Goal: Information Seeking & Learning: Learn about a topic

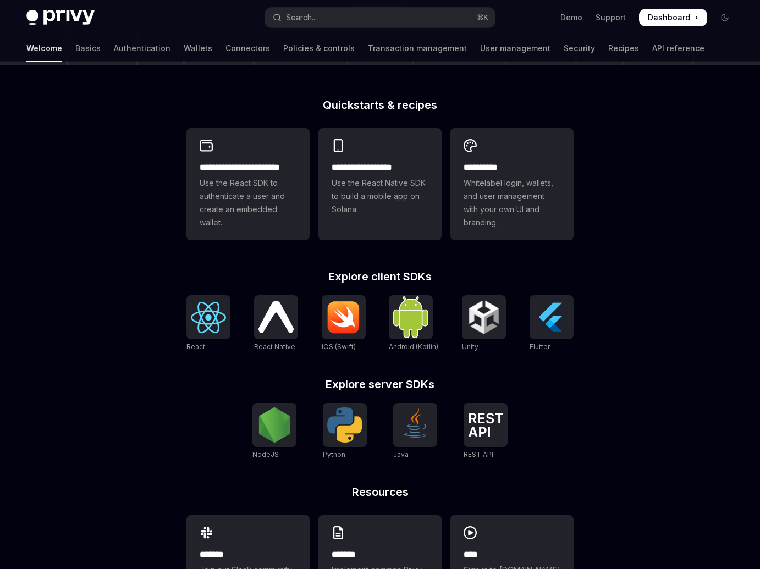
scroll to position [305, 0]
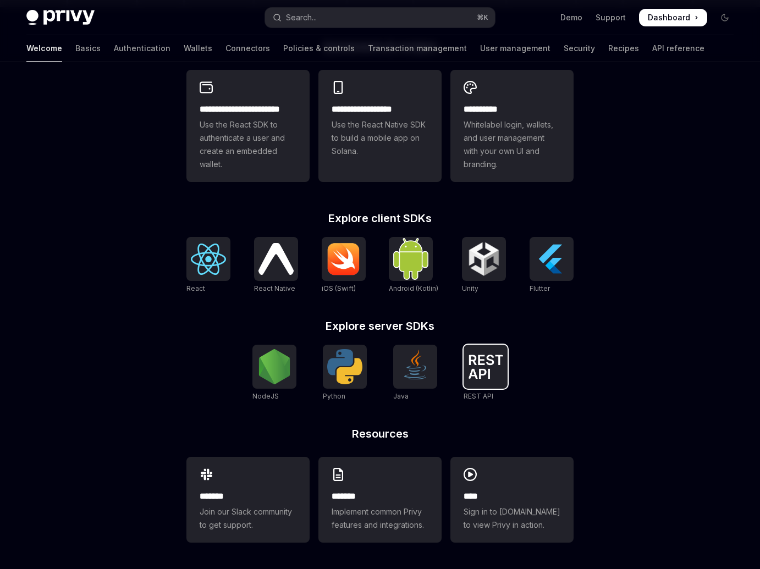
click at [466, 364] on div at bounding box center [485, 367] width 44 height 44
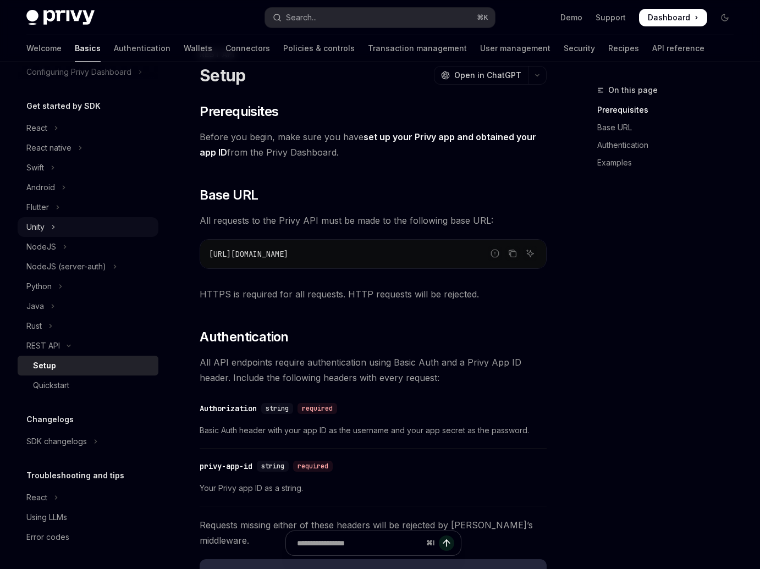
scroll to position [60, 0]
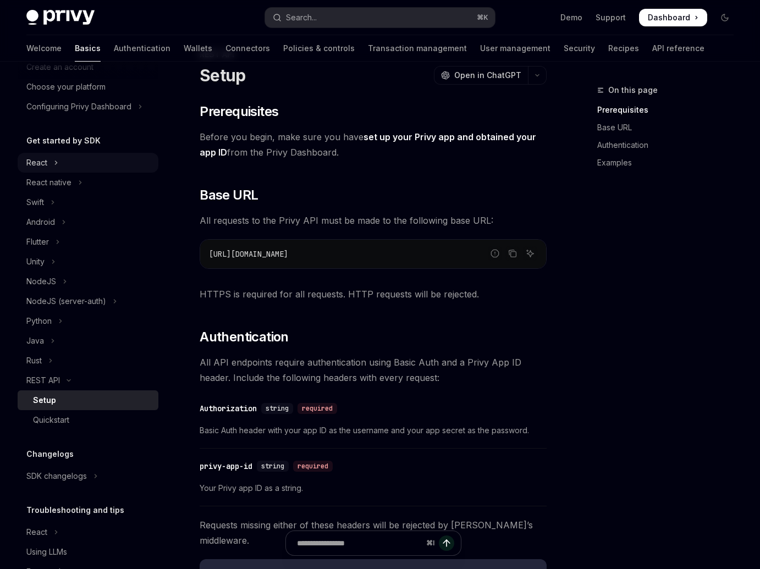
click at [73, 167] on button "React" at bounding box center [88, 163] width 141 height 20
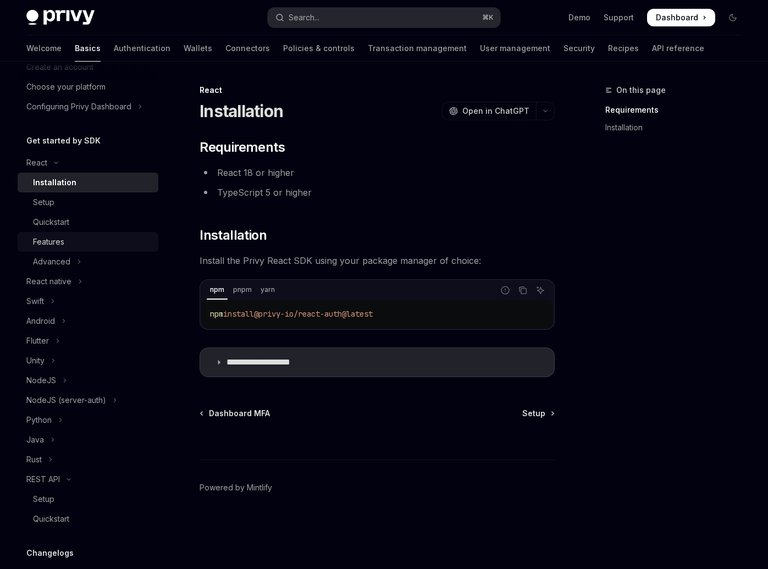
click at [92, 236] on div "Features" at bounding box center [92, 241] width 119 height 13
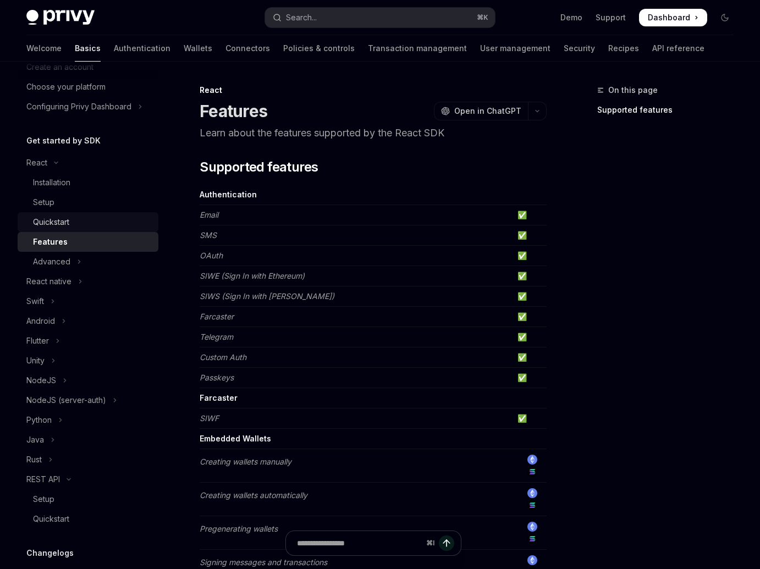
click at [76, 221] on div "Quickstart" at bounding box center [92, 221] width 119 height 13
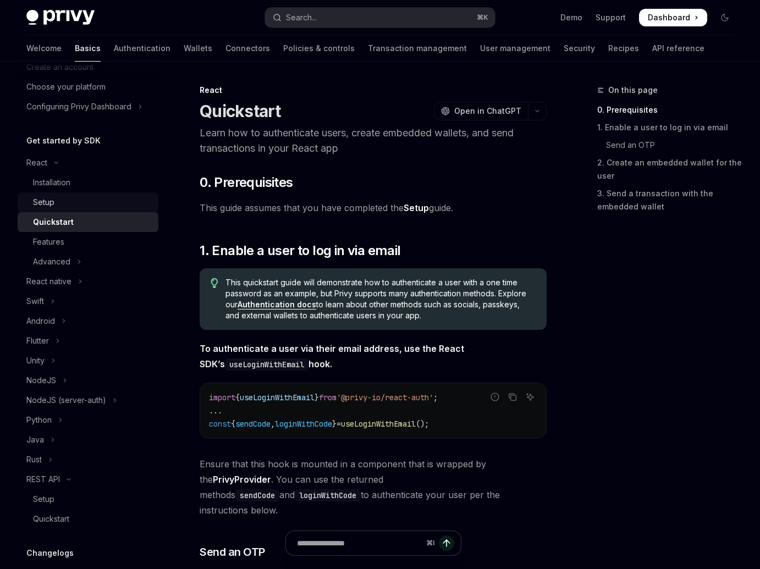
click at [75, 209] on link "Setup" at bounding box center [88, 202] width 141 height 20
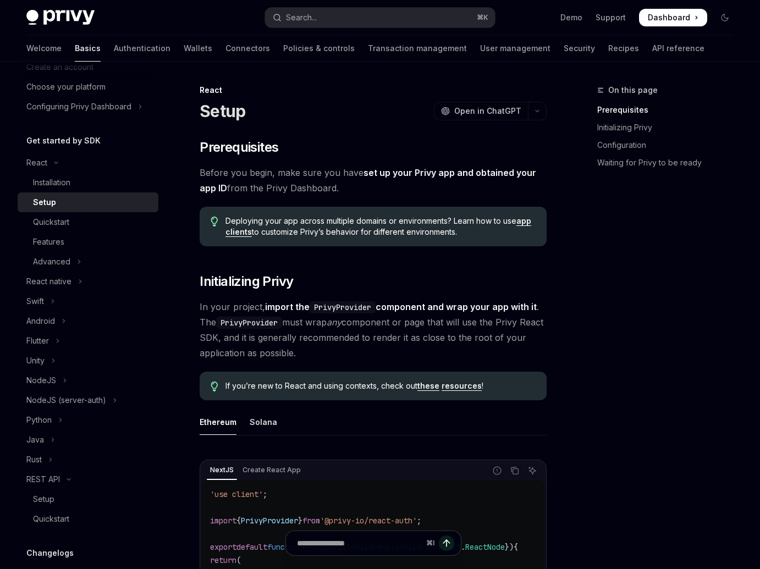
click at [84, 197] on div "Setup" at bounding box center [92, 202] width 119 height 13
click at [87, 188] on div "Installation" at bounding box center [92, 182] width 119 height 13
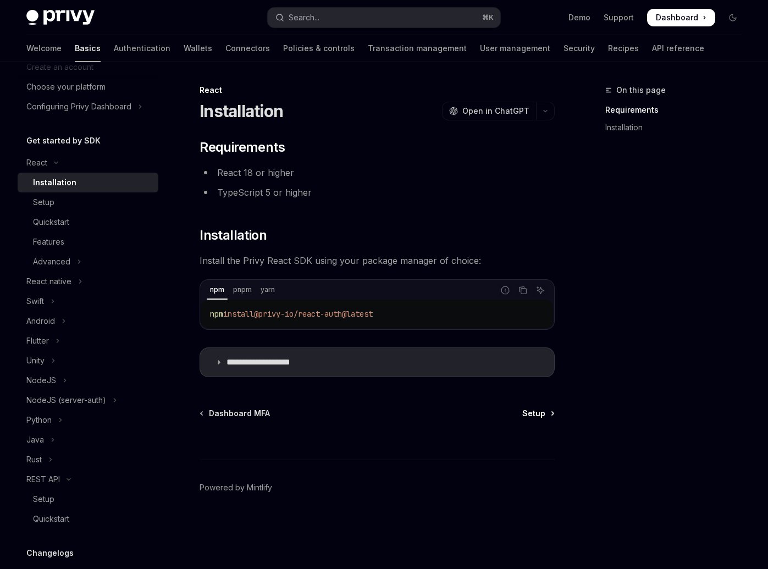
click at [528, 416] on span "Setup" at bounding box center [533, 413] width 23 height 11
click at [403, 353] on summary "**********" at bounding box center [377, 362] width 354 height 29
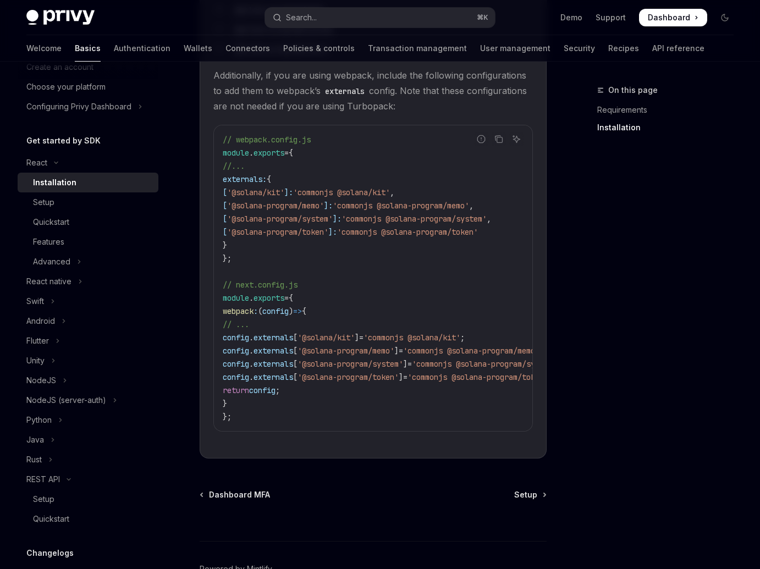
scroll to position [455, 0]
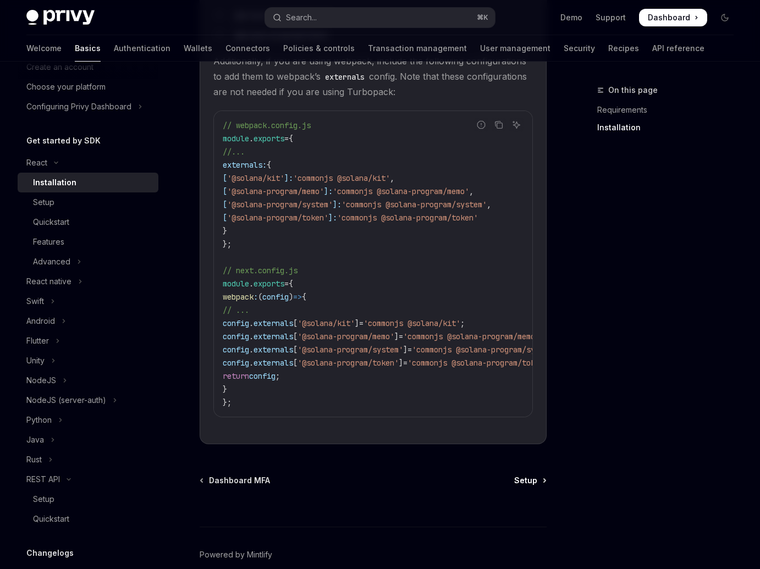
click at [541, 485] on link "Setup" at bounding box center [529, 480] width 31 height 11
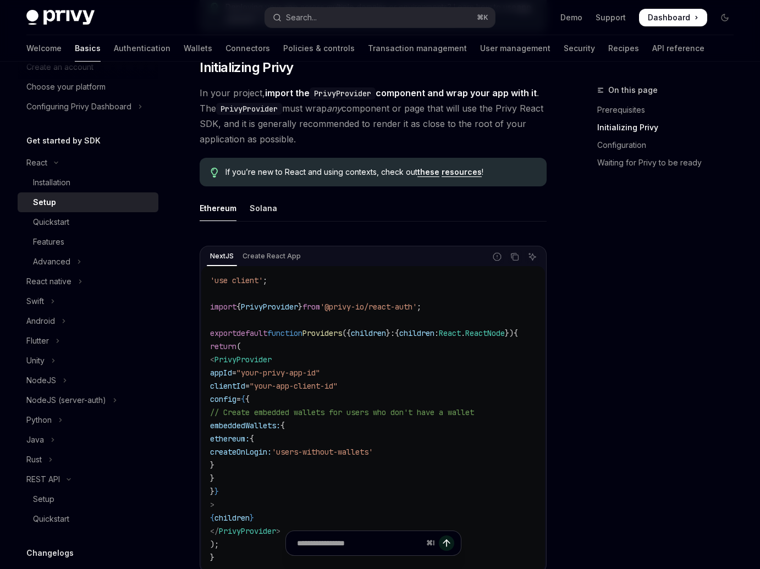
scroll to position [221, 0]
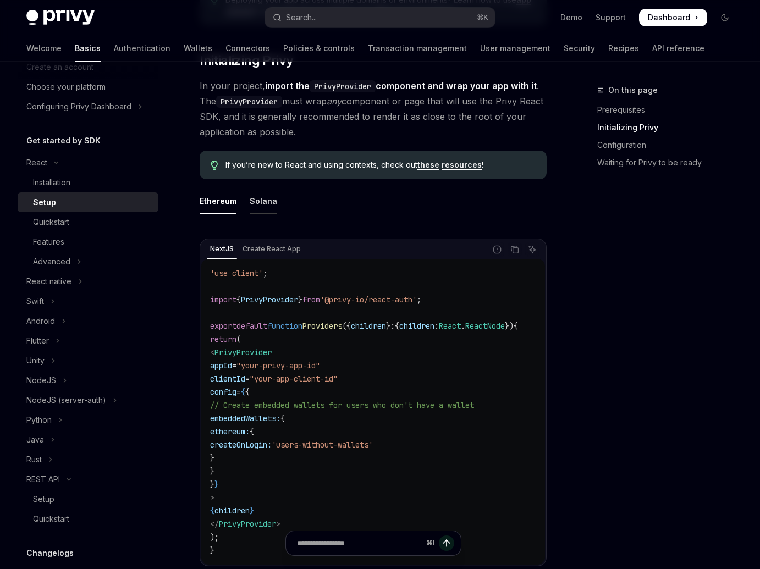
click at [250, 206] on div "Solana" at bounding box center [263, 201] width 27 height 26
click at [223, 202] on div "Ethereum" at bounding box center [218, 201] width 37 height 26
click at [260, 199] on div "Solana" at bounding box center [263, 201] width 27 height 26
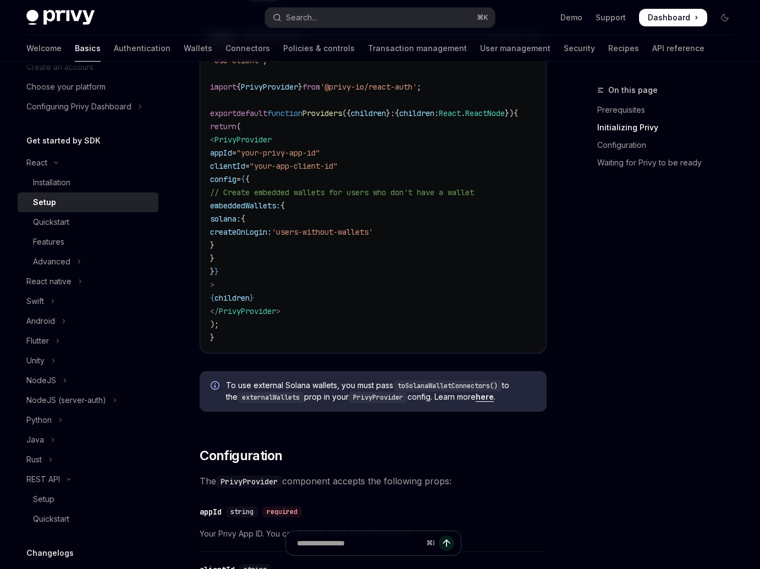
scroll to position [455, 0]
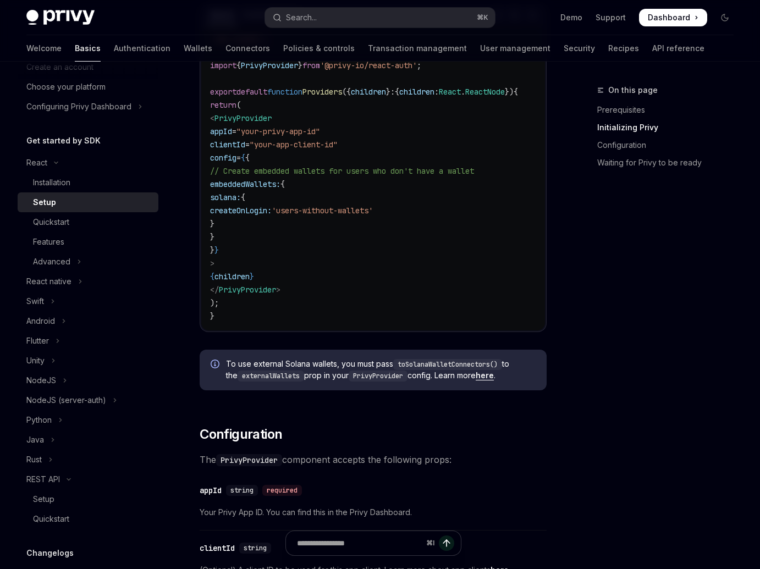
click at [476, 379] on span "To use external Solana wallets, you must pass toSolanaWalletConnectors() to the…" at bounding box center [380, 369] width 309 height 23
click at [483, 380] on link "here" at bounding box center [484, 375] width 18 height 10
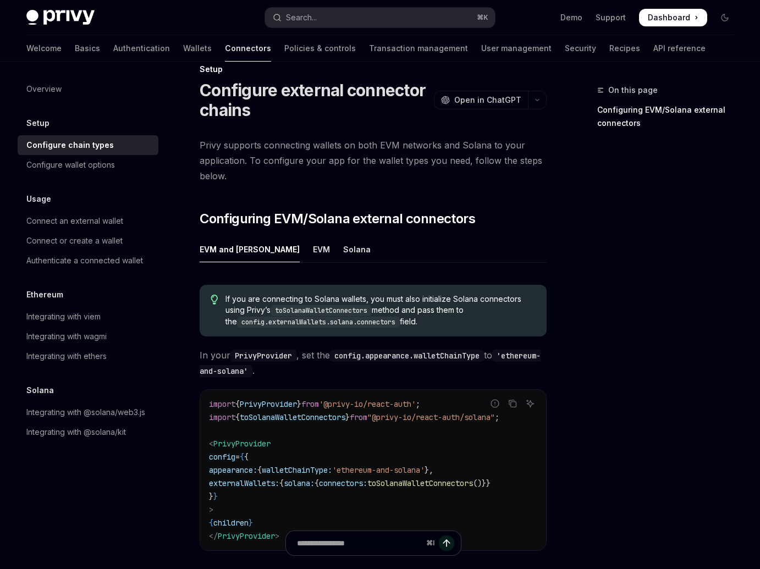
scroll to position [28, 0]
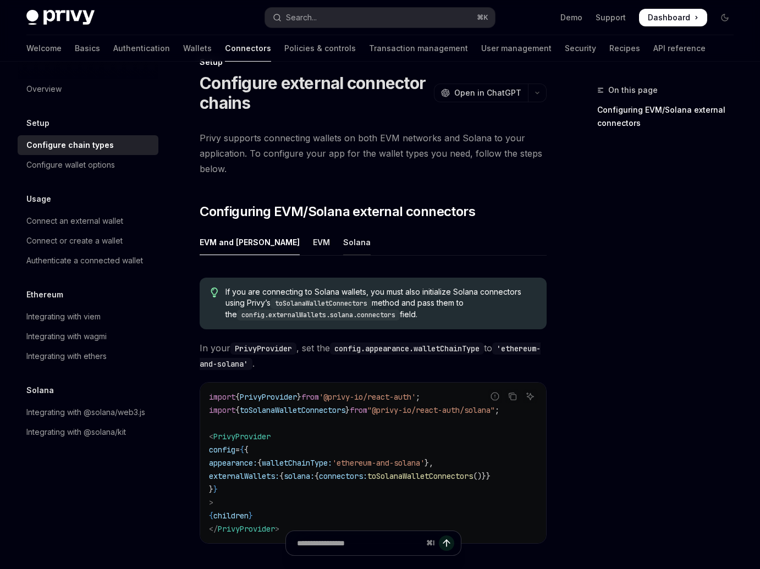
click at [343, 246] on div "Solana" at bounding box center [356, 242] width 27 height 26
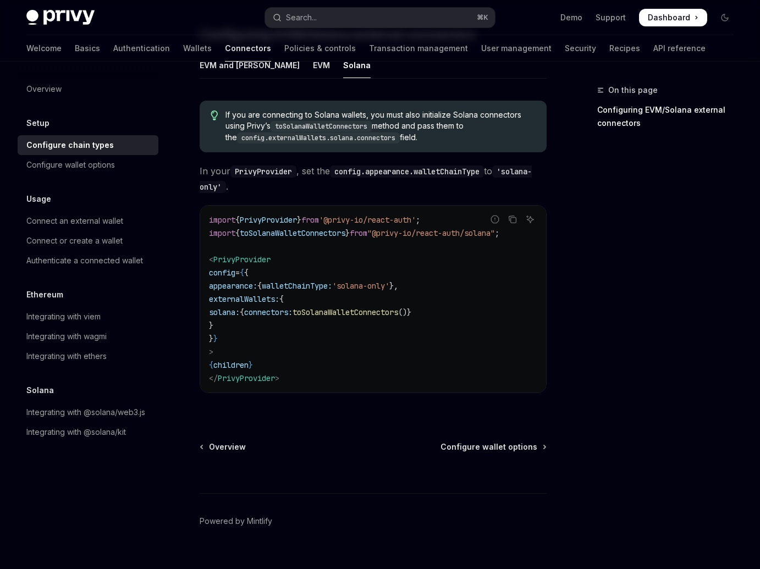
scroll to position [229, 0]
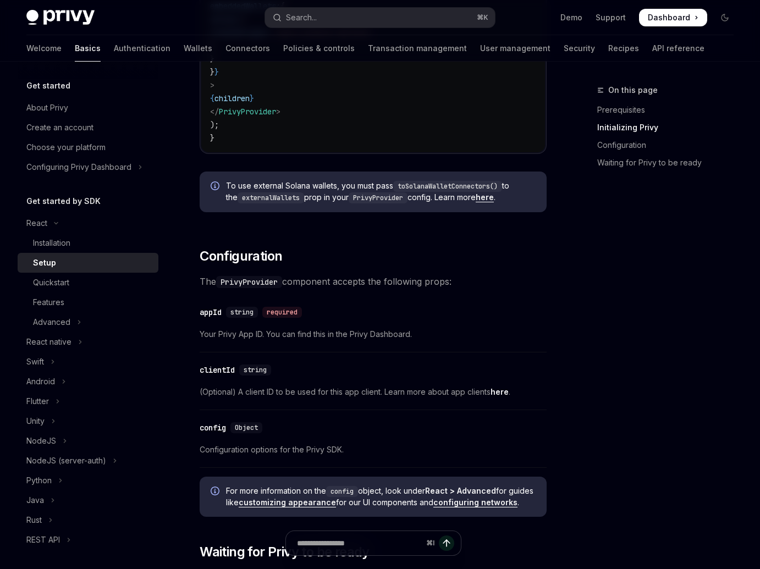
scroll to position [661, 0]
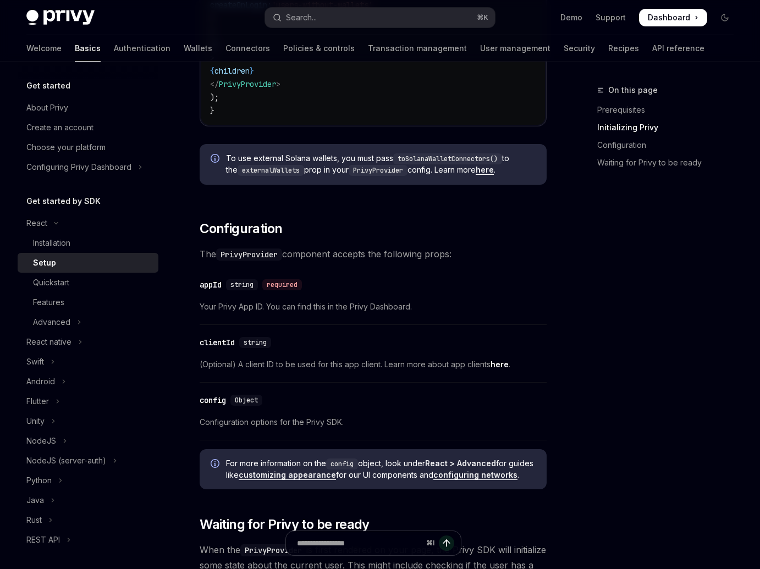
click at [498, 369] on link "here" at bounding box center [499, 364] width 18 height 10
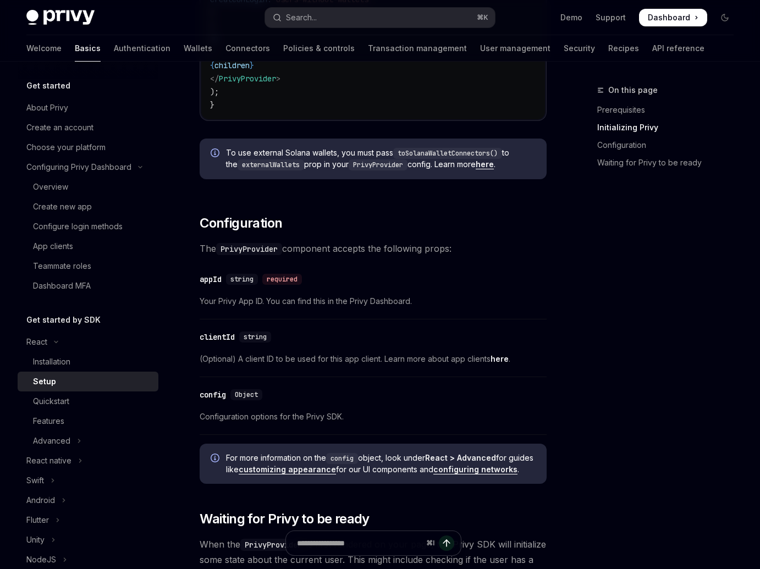
scroll to position [755, 0]
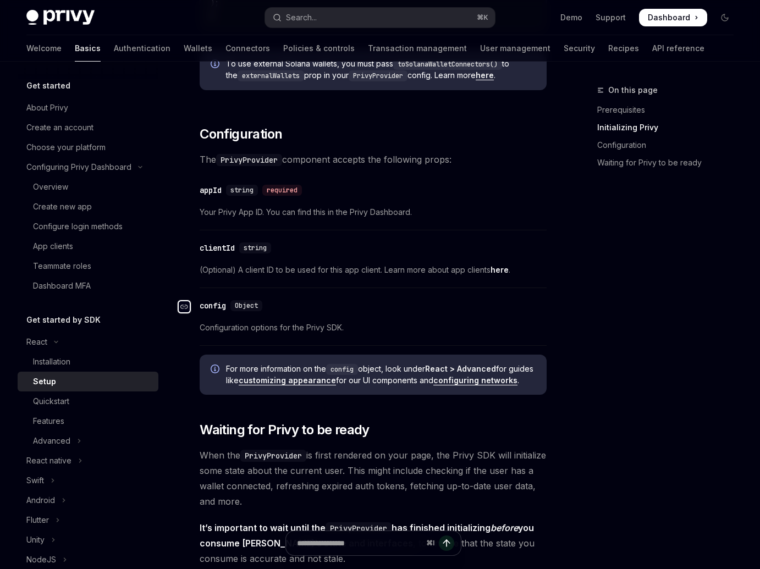
click at [184, 310] on icon "Navigate to header" at bounding box center [184, 306] width 8 height 7
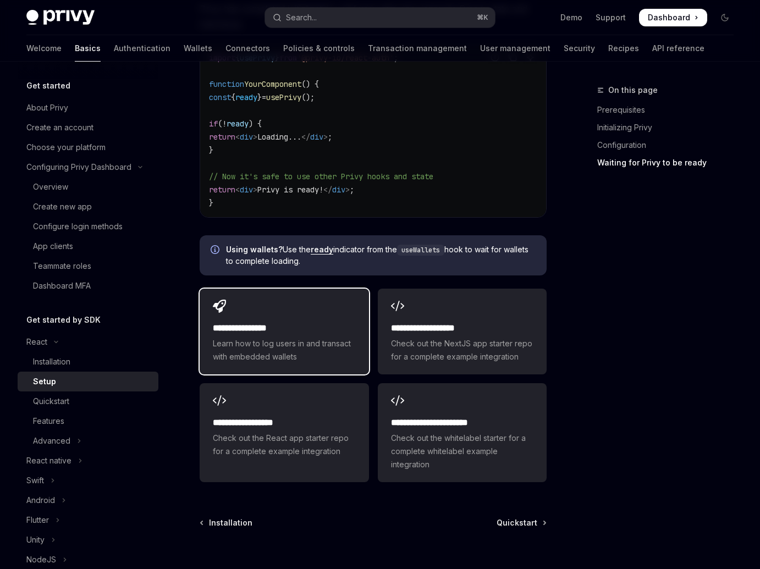
scroll to position [1376, 0]
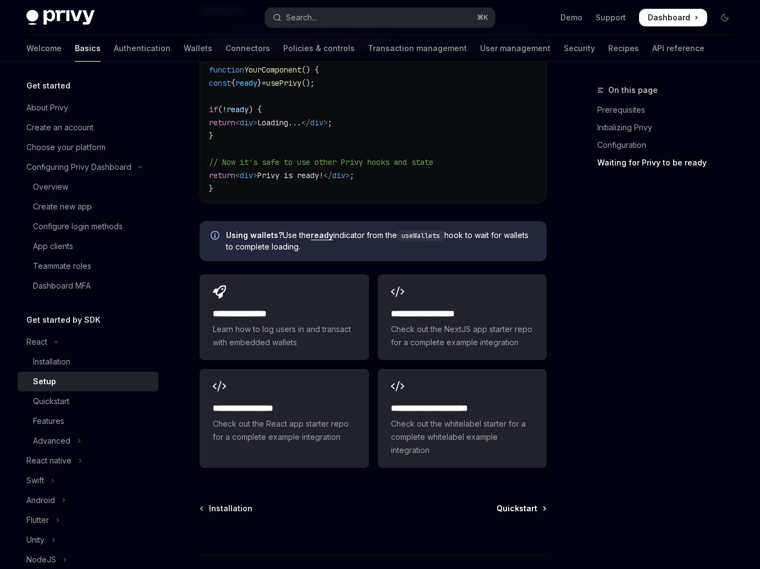
click at [518, 503] on span "Quickstart" at bounding box center [516, 508] width 41 height 11
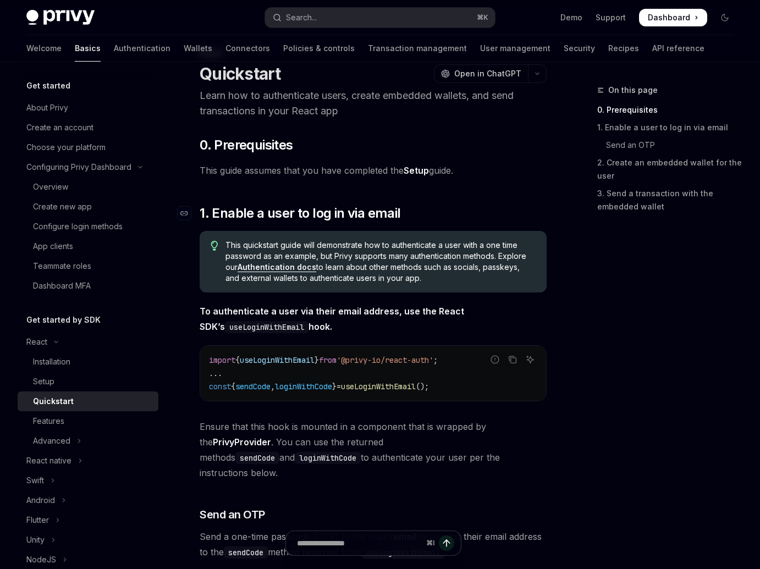
scroll to position [73, 0]
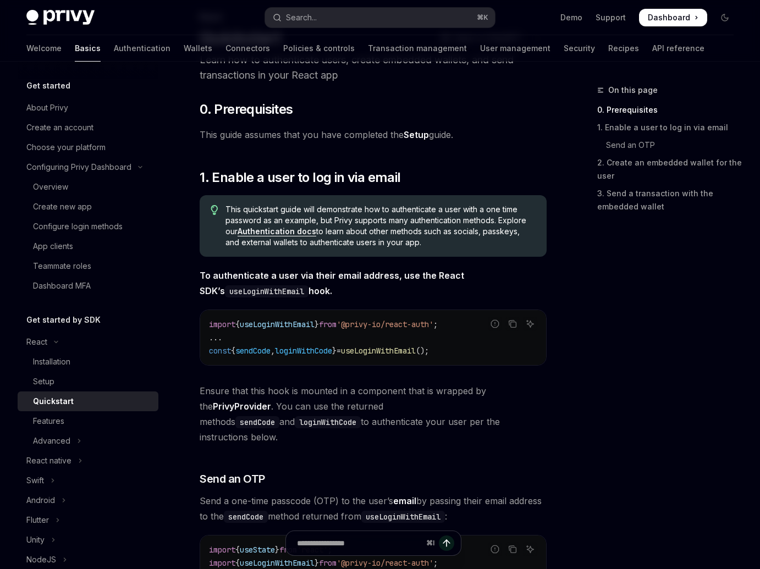
click at [302, 229] on link "Authentication docs" at bounding box center [276, 231] width 79 height 10
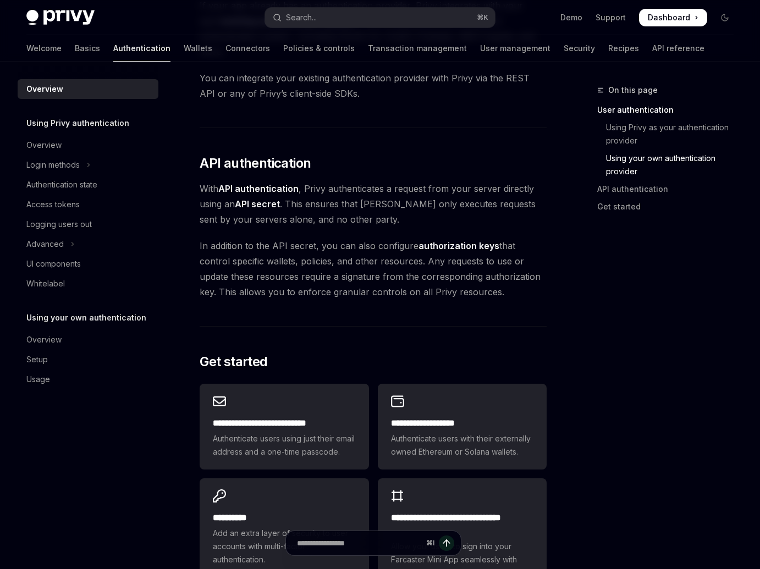
scroll to position [880, 0]
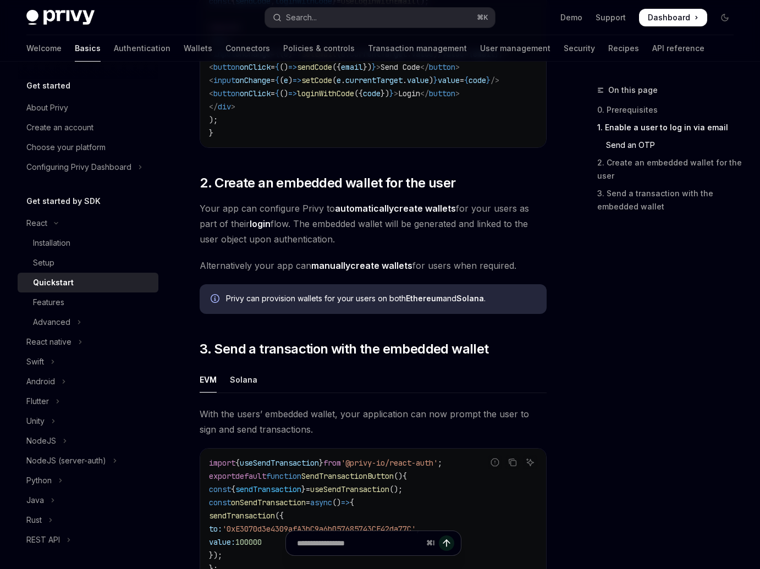
scroll to position [717, 0]
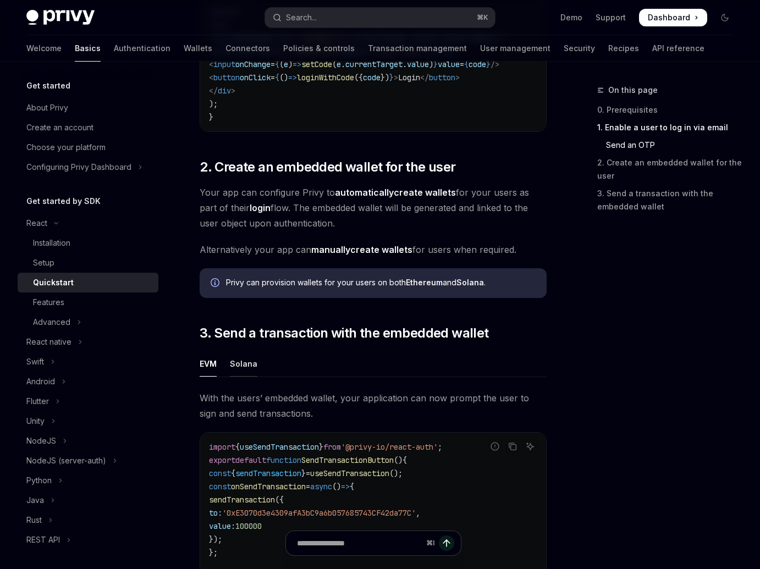
click at [241, 351] on div "Solana" at bounding box center [243, 364] width 27 height 26
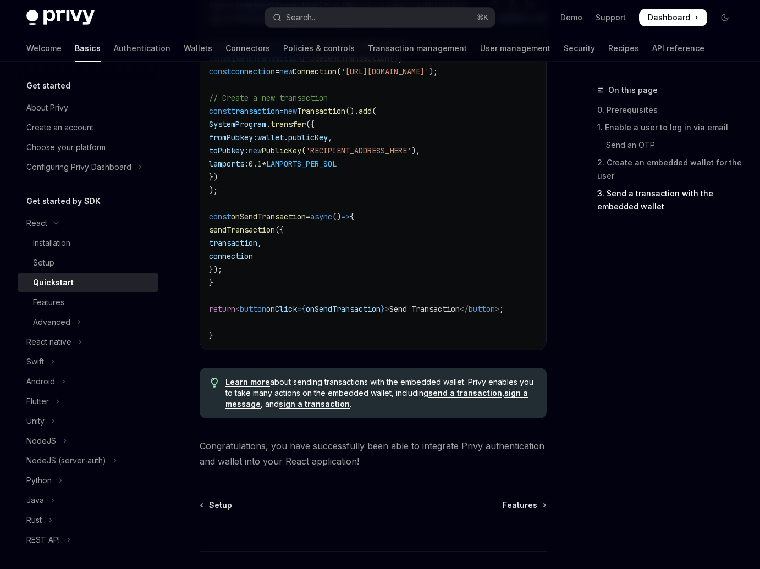
scroll to position [1165, 0]
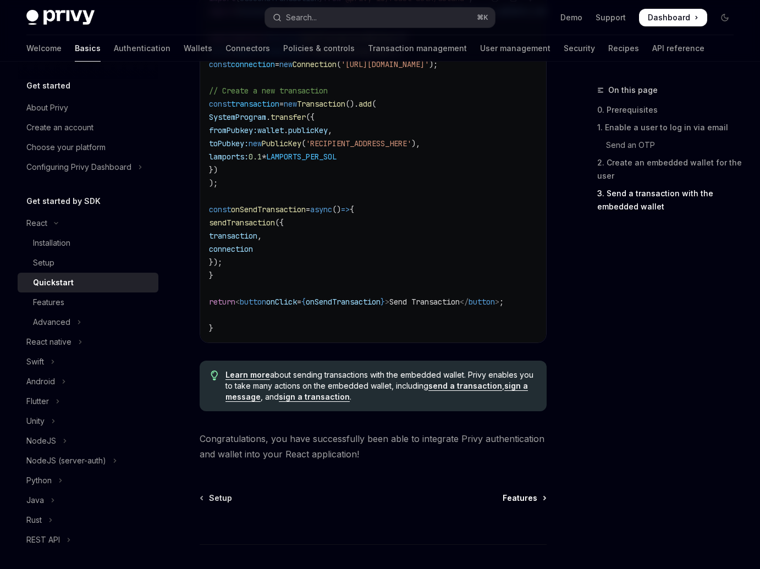
click at [519, 492] on span "Features" at bounding box center [519, 497] width 35 height 11
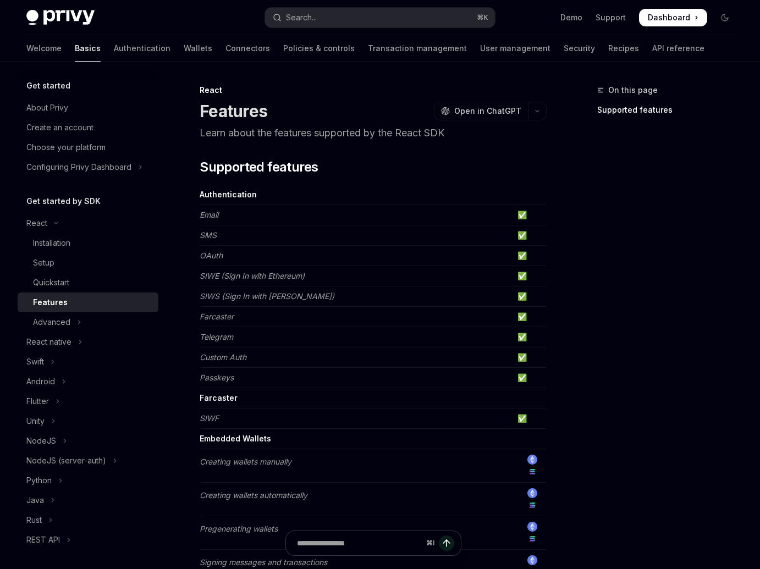
click at [224, 261] on td "OAuth" at bounding box center [356, 256] width 313 height 20
click at [211, 256] on em "OAuth" at bounding box center [211, 255] width 23 height 9
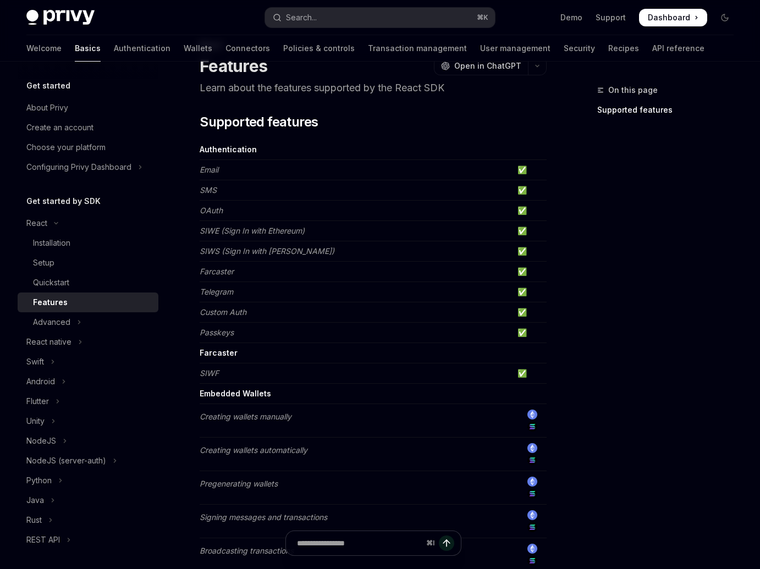
scroll to position [52, 0]
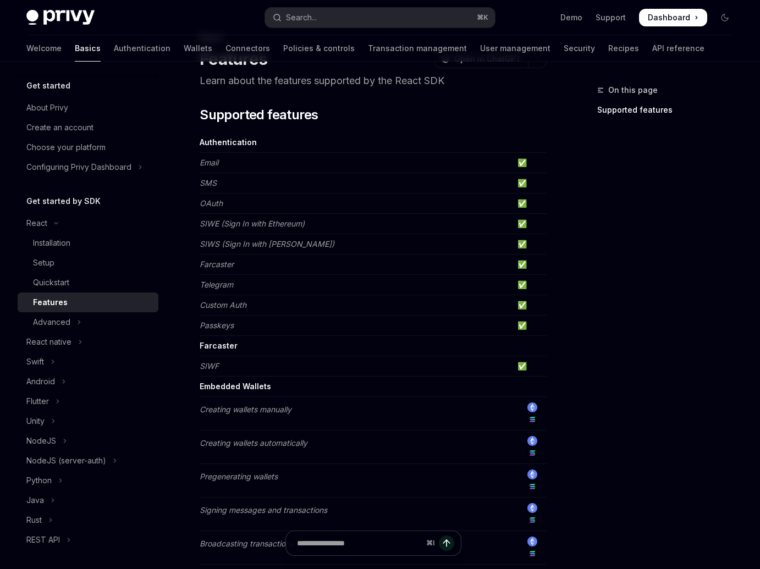
click at [520, 444] on div at bounding box center [531, 441] width 29 height 12
click at [337, 442] on td "Creating wallets automatically" at bounding box center [356, 447] width 313 height 34
click at [298, 444] on em "Creating wallets automatically" at bounding box center [254, 442] width 108 height 9
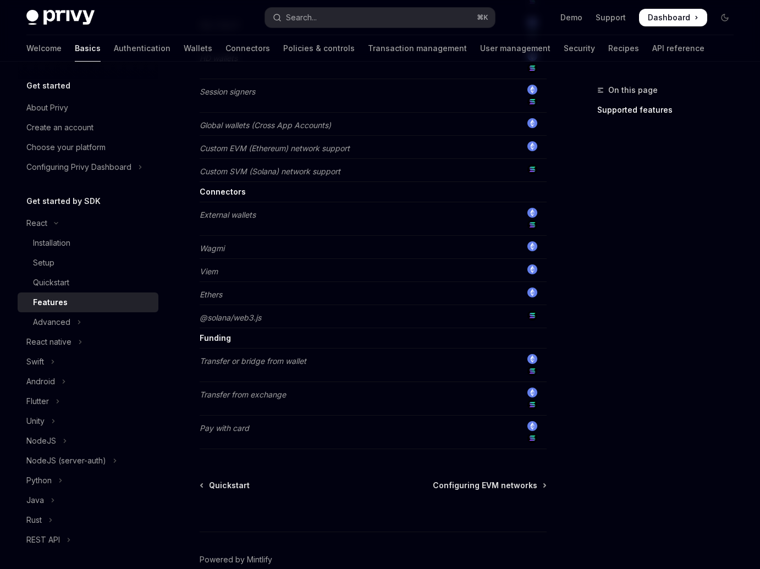
scroll to position [769, 0]
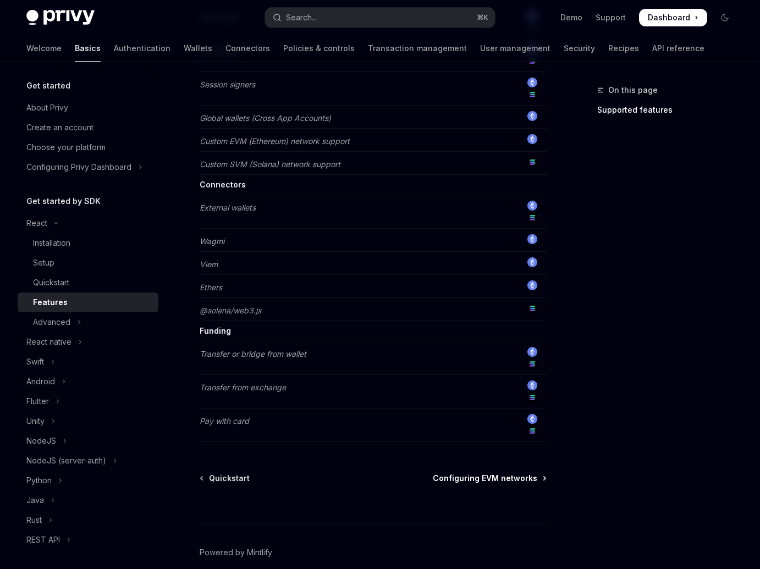
click at [467, 479] on span "Configuring EVM networks" at bounding box center [485, 478] width 104 height 11
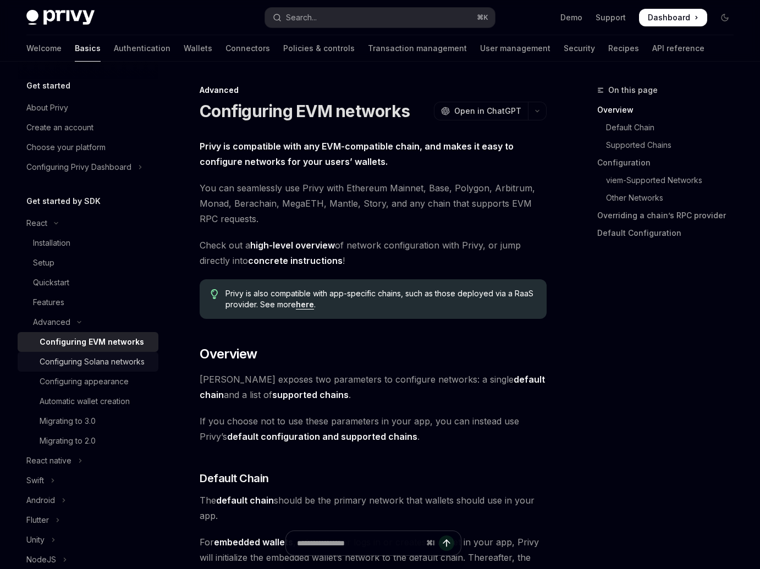
click at [97, 368] on div "Configuring Solana networks" at bounding box center [92, 361] width 105 height 13
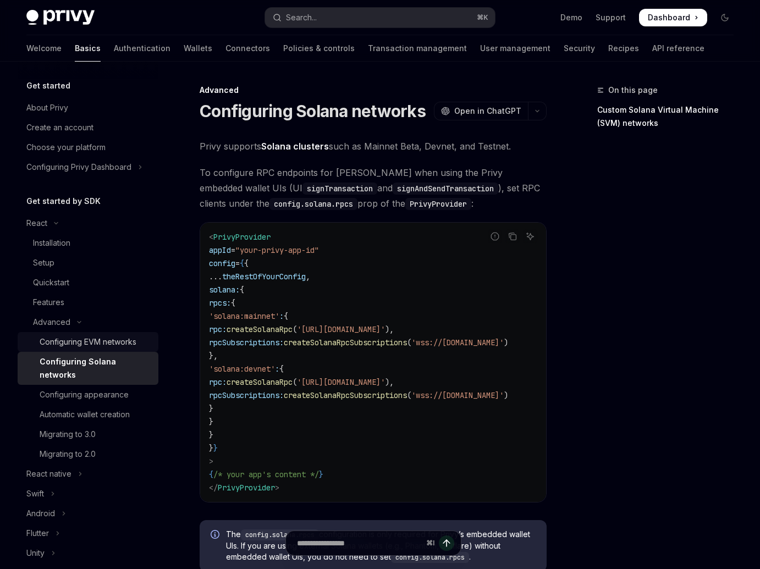
click at [115, 347] on div "Configuring EVM networks" at bounding box center [88, 341] width 97 height 13
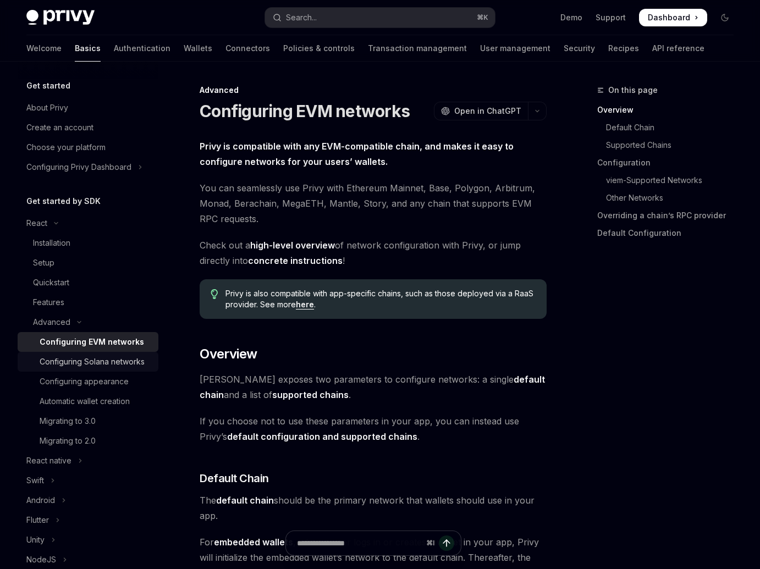
click at [107, 368] on div "Configuring Solana networks" at bounding box center [92, 361] width 105 height 13
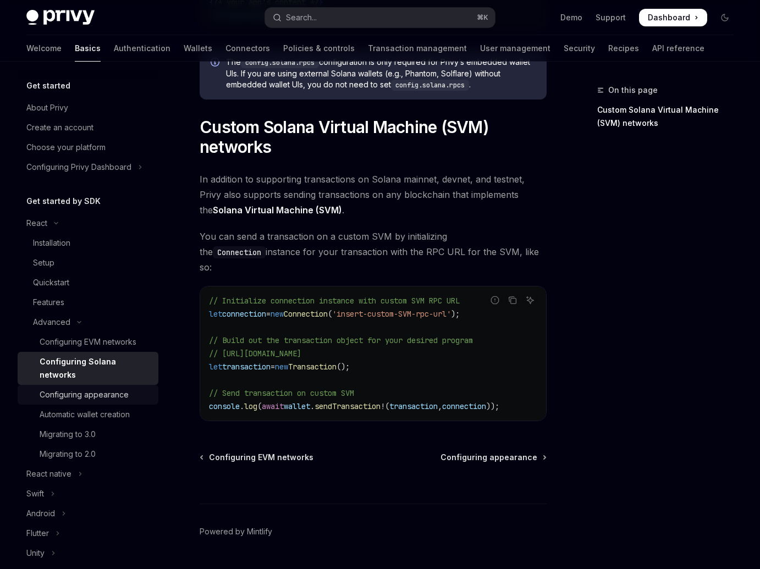
scroll to position [451, 0]
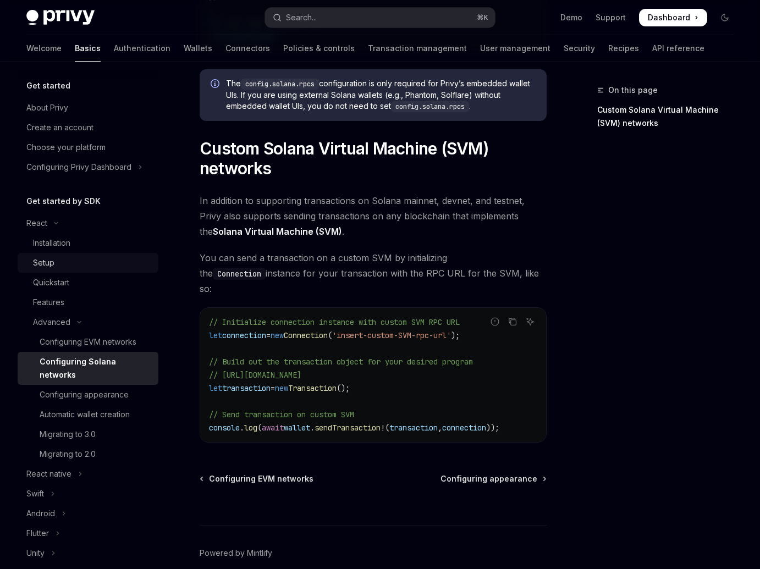
click at [81, 254] on link "Setup" at bounding box center [88, 263] width 141 height 20
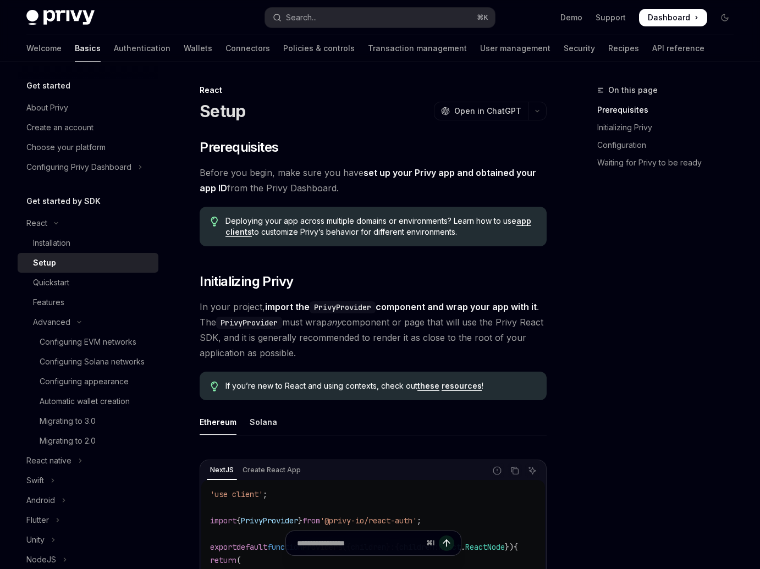
scroll to position [87, 0]
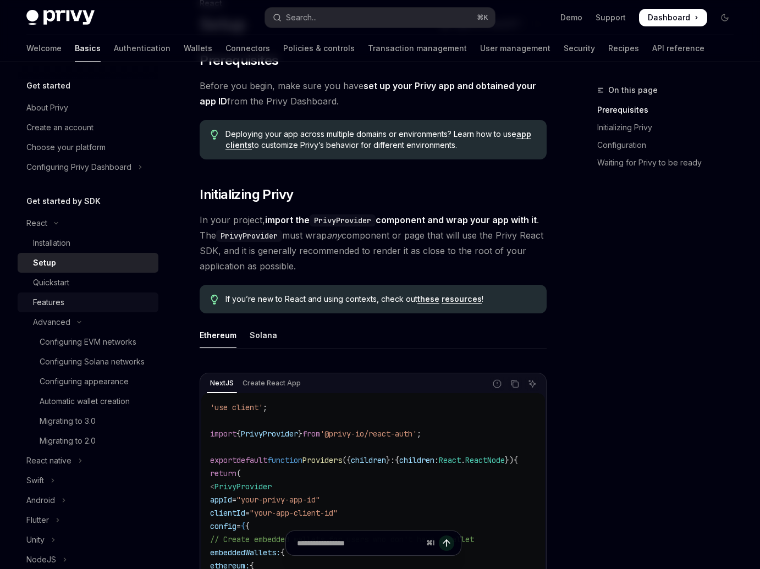
click at [78, 292] on link "Features" at bounding box center [88, 302] width 141 height 20
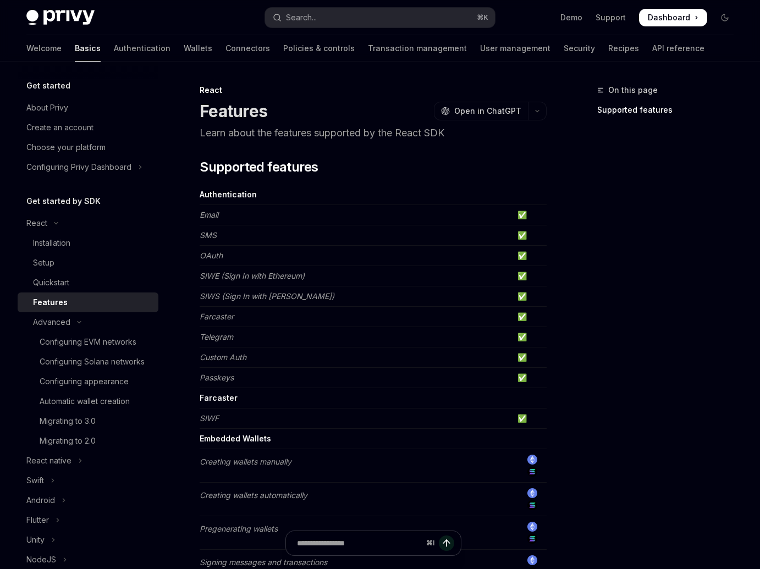
click at [541, 219] on td "✅" at bounding box center [530, 215] width 34 height 20
click at [522, 214] on td "✅" at bounding box center [530, 215] width 34 height 20
click at [525, 212] on td "✅" at bounding box center [530, 215] width 34 height 20
drag, startPoint x: 520, startPoint y: 245, endPoint x: 522, endPoint y: 271, distance: 26.4
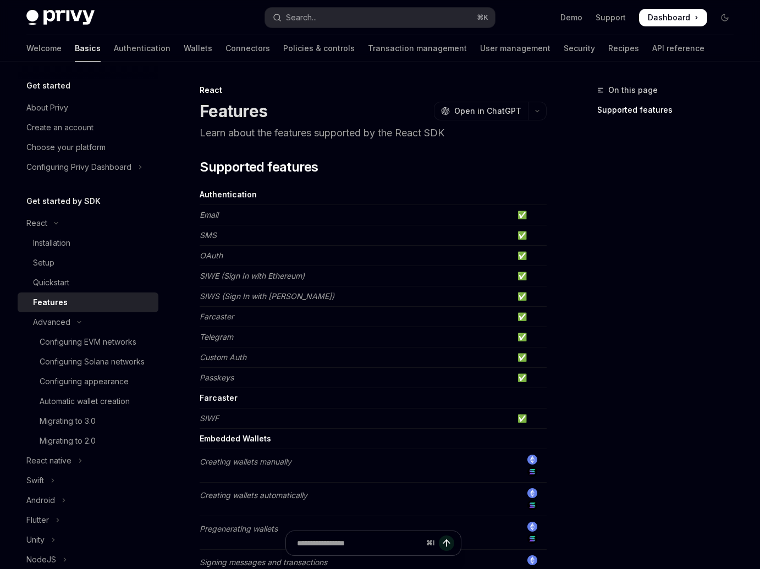
drag, startPoint x: 522, startPoint y: 272, endPoint x: 501, endPoint y: 291, distance: 29.2
click at [520, 279] on td "✅" at bounding box center [530, 276] width 34 height 20
drag, startPoint x: 393, startPoint y: 300, endPoint x: 339, endPoint y: 306, distance: 54.2
click at [376, 302] on td "SIWS (Sign In with Solana)" at bounding box center [356, 296] width 313 height 20
drag, startPoint x: 263, startPoint y: 358, endPoint x: 253, endPoint y: 377, distance: 21.4
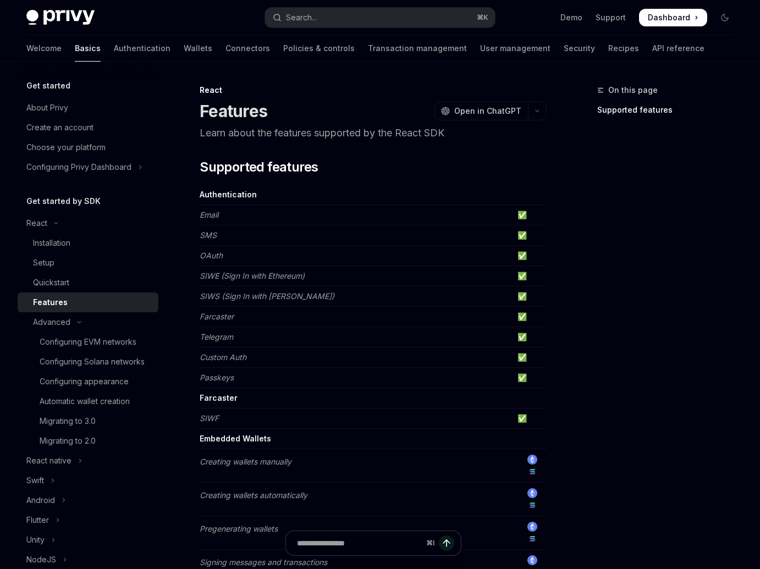
click at [263, 358] on td "Custom Auth" at bounding box center [356, 357] width 313 height 20
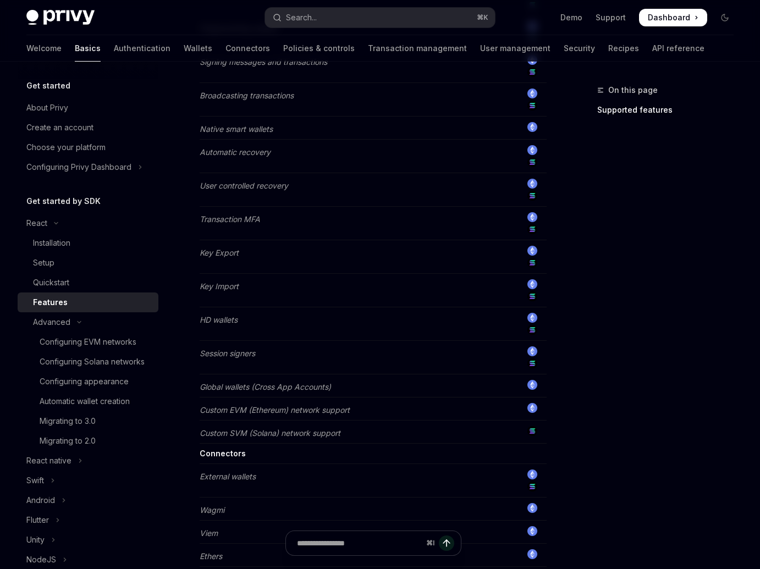
scroll to position [676, 0]
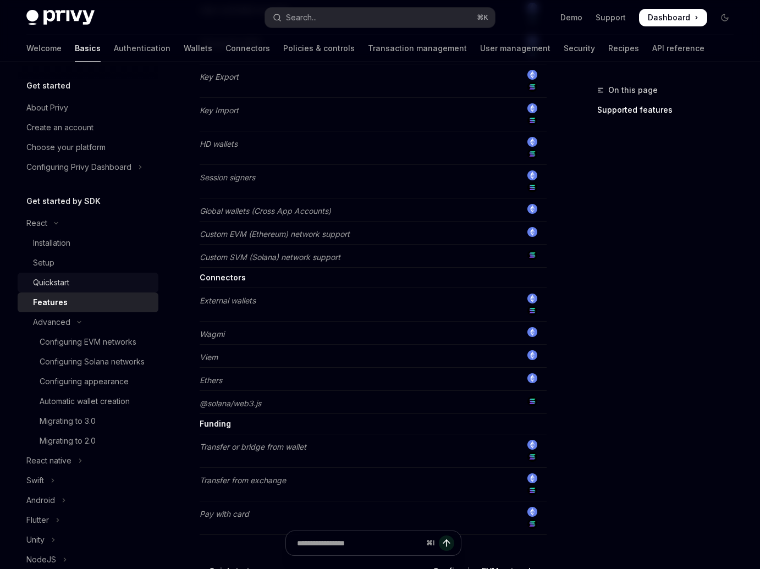
click at [74, 280] on div "Quickstart" at bounding box center [92, 282] width 119 height 13
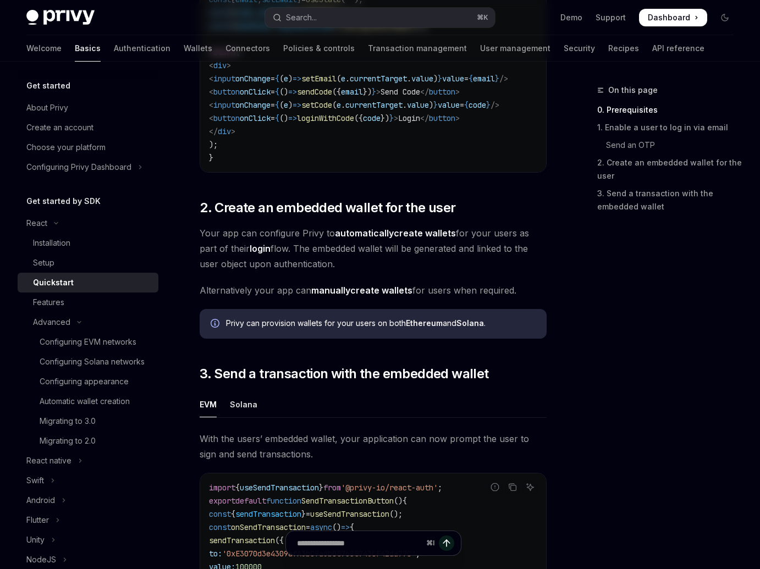
type textarea "*"
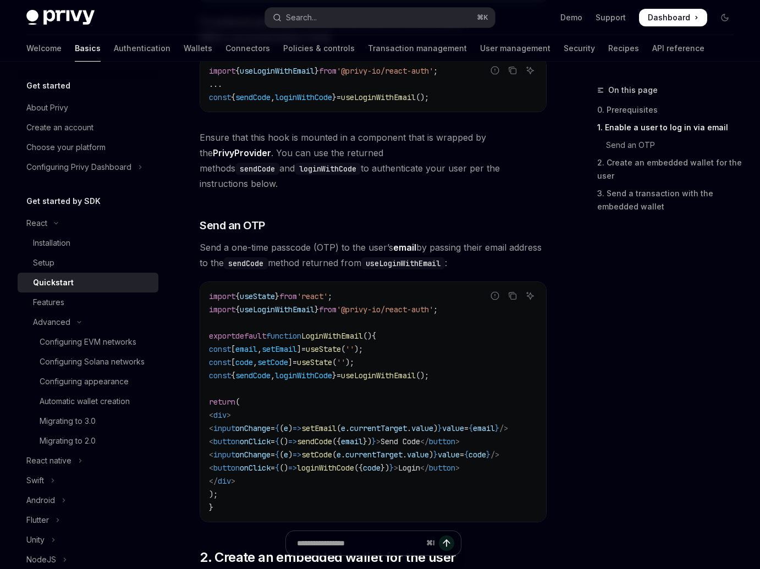
scroll to position [379, 0]
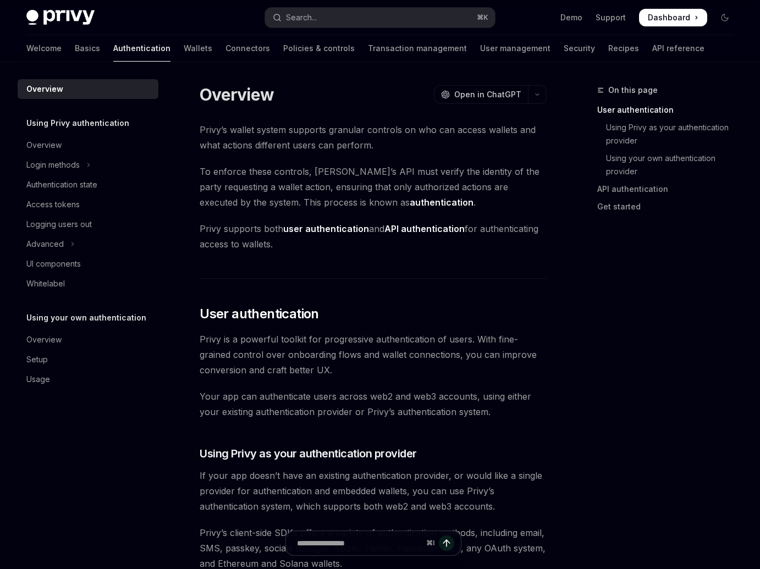
scroll to position [222, 0]
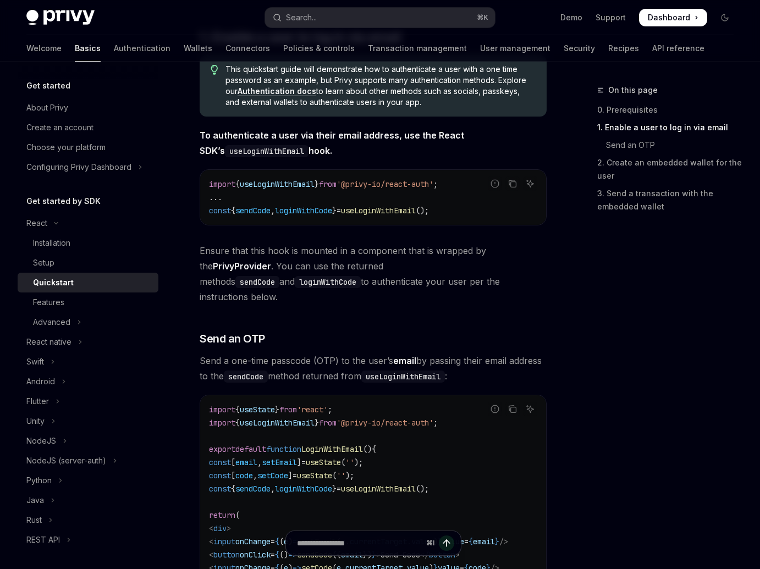
scroll to position [179, 0]
